Goal: Transaction & Acquisition: Subscribe to service/newsletter

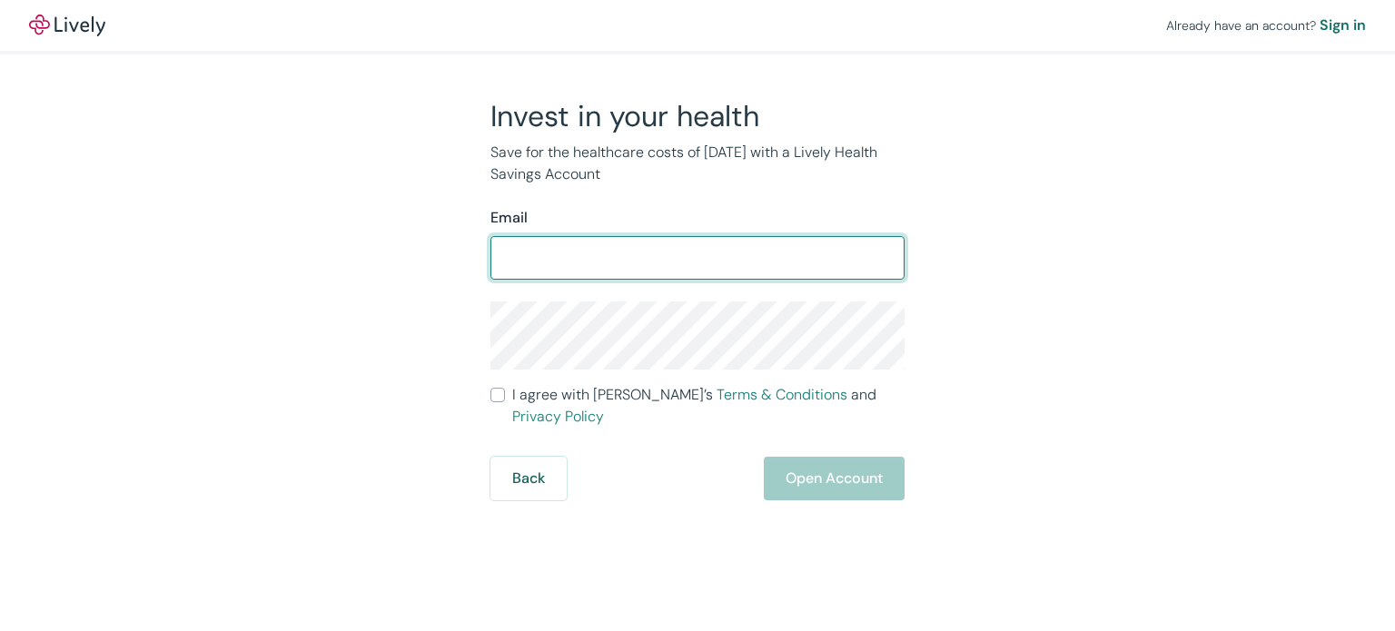
click at [724, 246] on input "Email" at bounding box center [698, 258] width 414 height 36
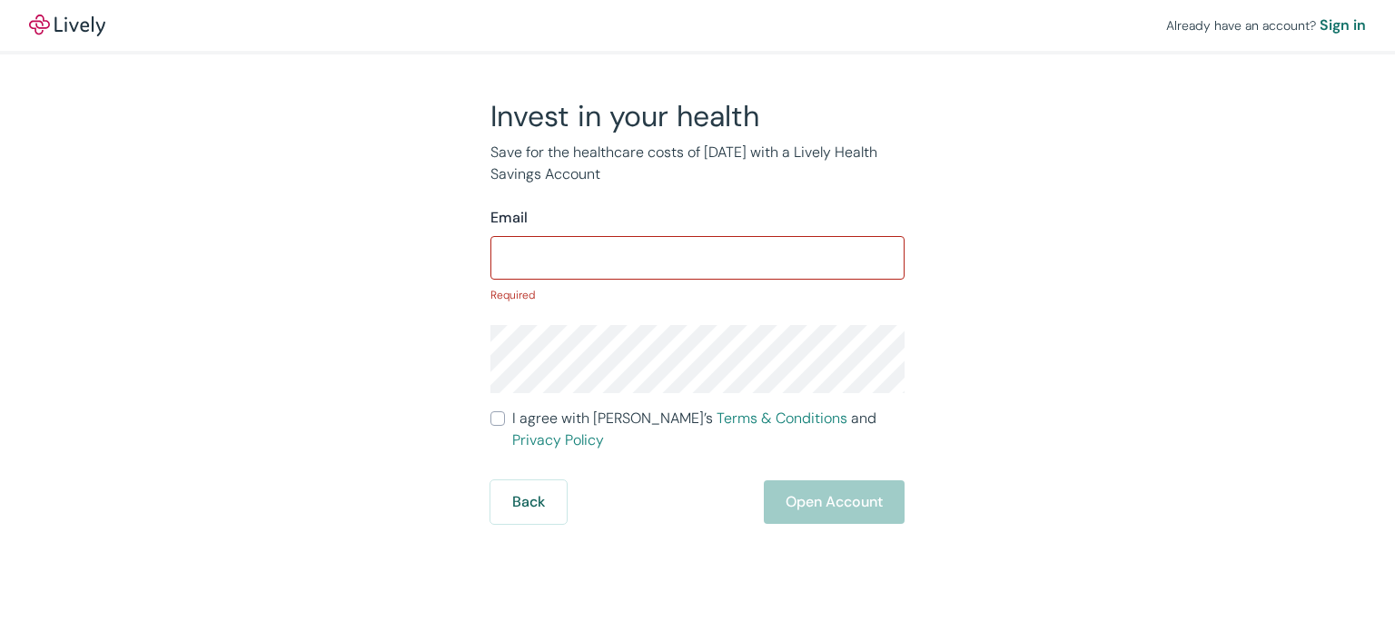
type input "[EMAIL_ADDRESS][DOMAIN_NAME]"
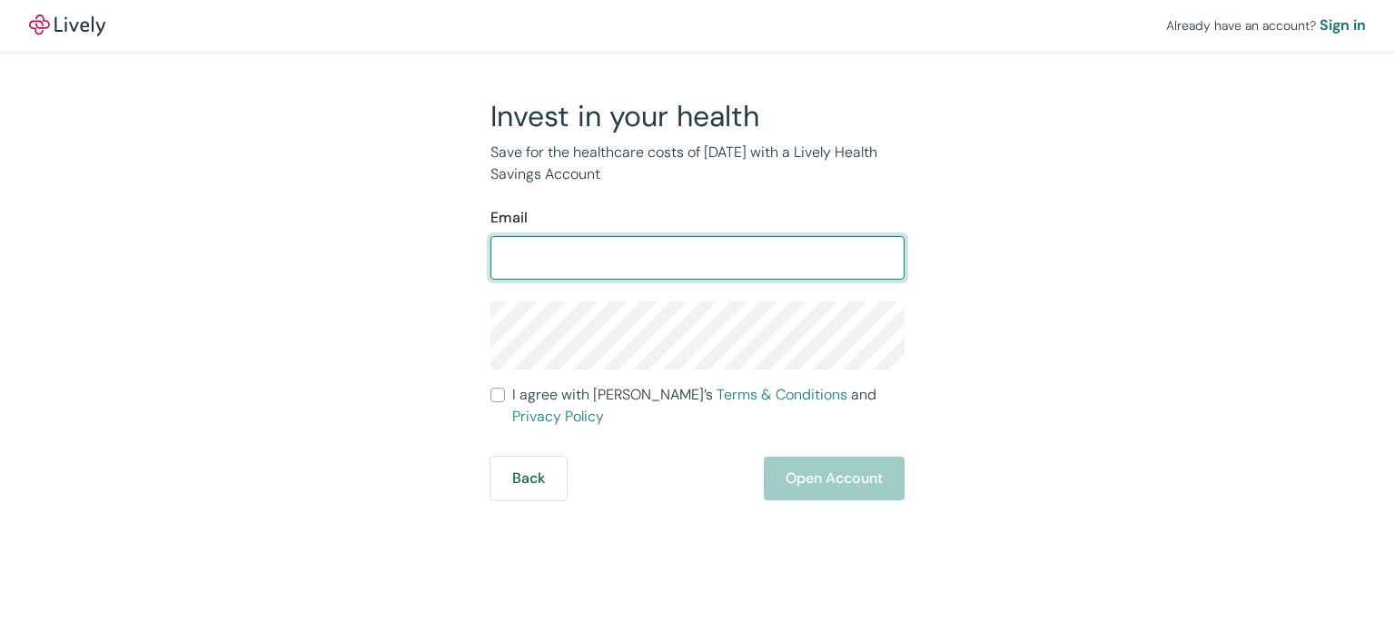
click at [568, 257] on input "Email" at bounding box center [698, 258] width 414 height 36
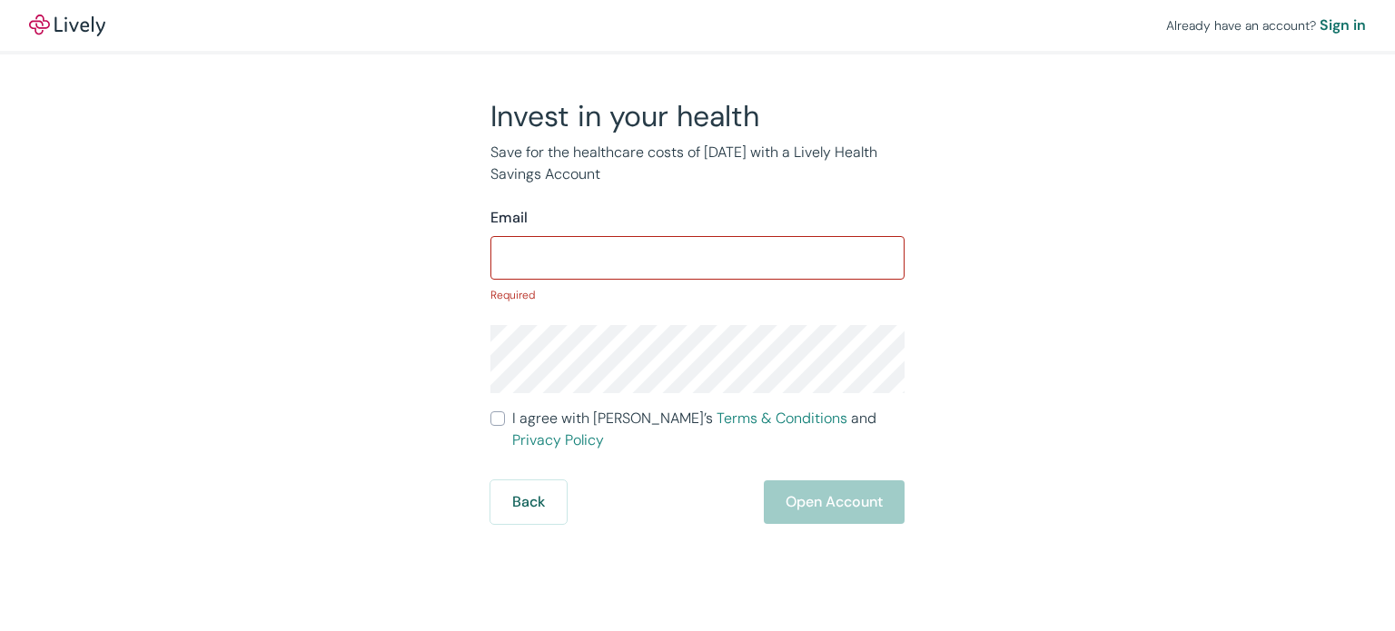
type input "[EMAIL_ADDRESS][DOMAIN_NAME]"
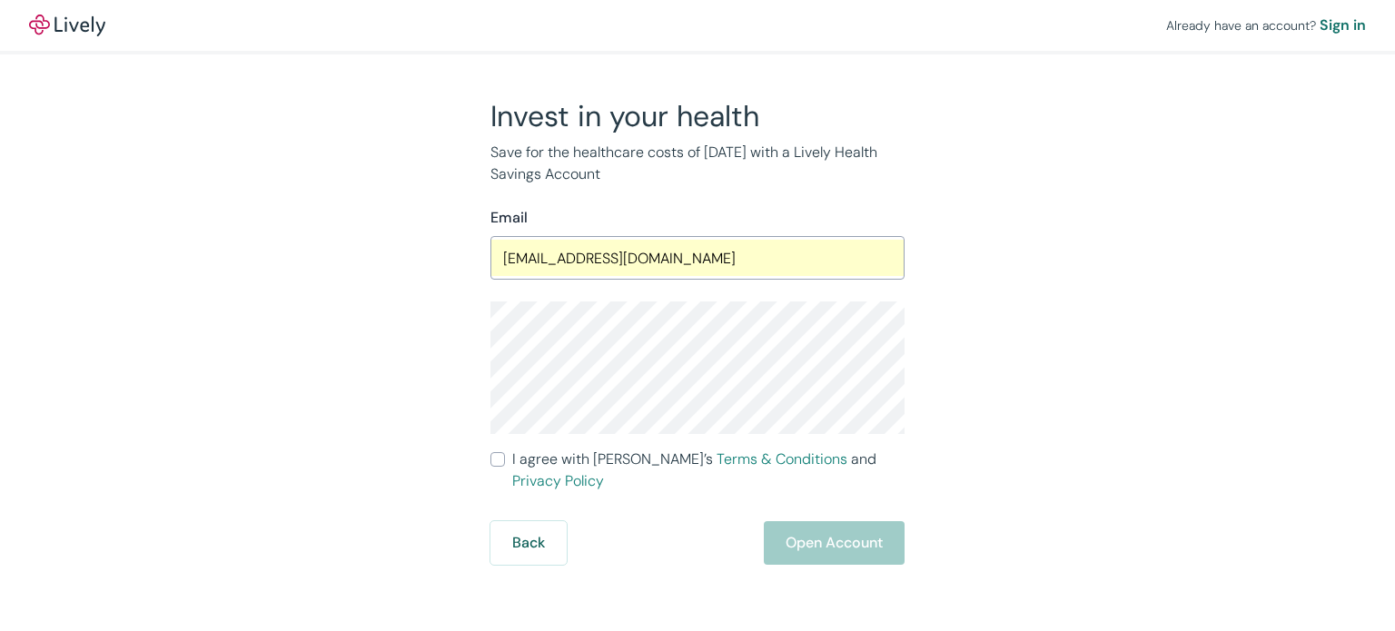
click at [501, 467] on label "I agree with Lively’s Terms & Conditions and Privacy Policy" at bounding box center [698, 471] width 414 height 44
click at [501, 467] on input "I agree with Lively’s Terms & Conditions and Privacy Policy" at bounding box center [498, 459] width 15 height 15
checkbox input "true"
click at [808, 521] on button "Open Account" at bounding box center [834, 543] width 141 height 44
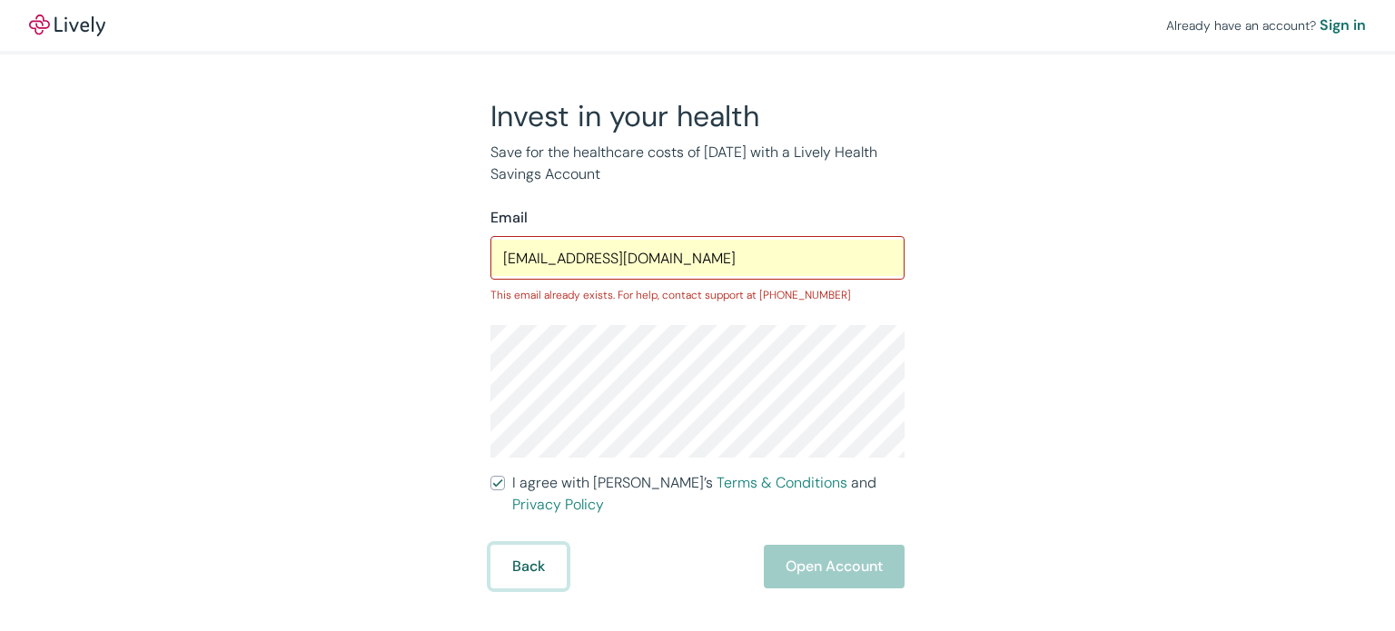
click at [516, 545] on button "Back" at bounding box center [529, 567] width 76 height 44
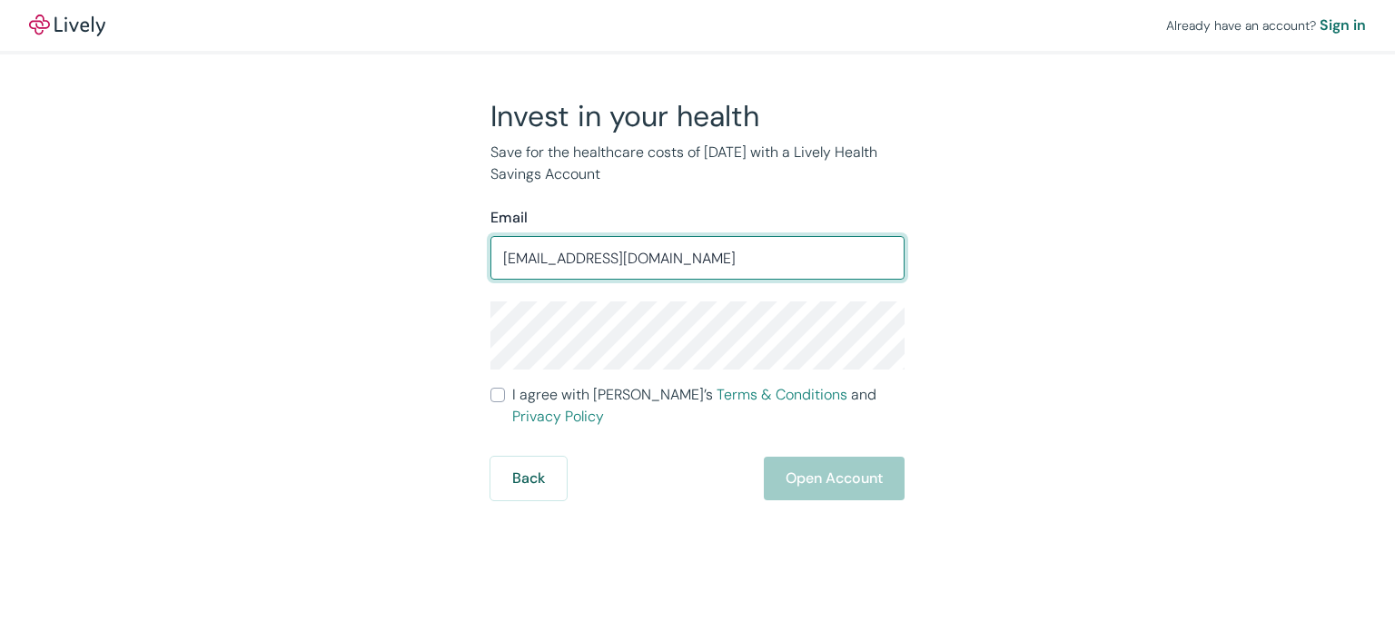
type input "[EMAIL_ADDRESS][DOMAIN_NAME]"
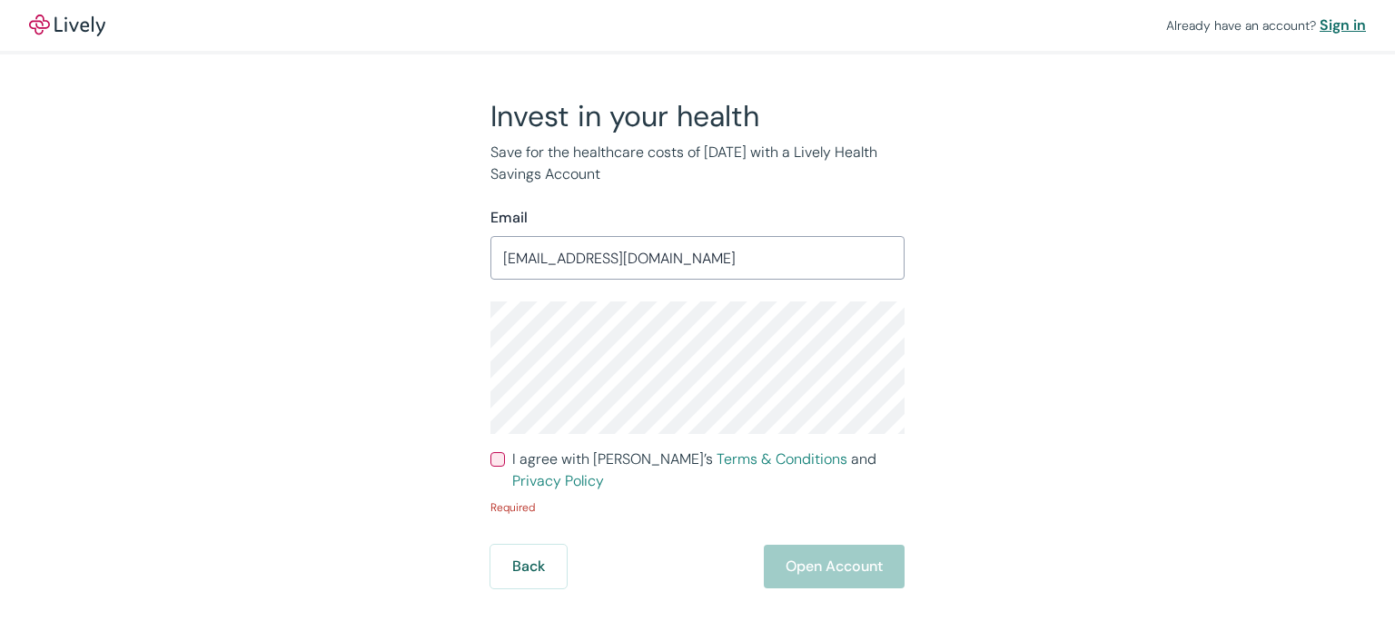
click at [1336, 23] on div "Sign in" at bounding box center [1343, 26] width 46 height 22
